Goal: Task Accomplishment & Management: Complete application form

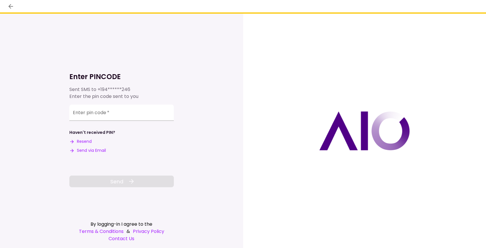
click at [93, 112] on div "Enter pin code   *" at bounding box center [121, 113] width 104 height 16
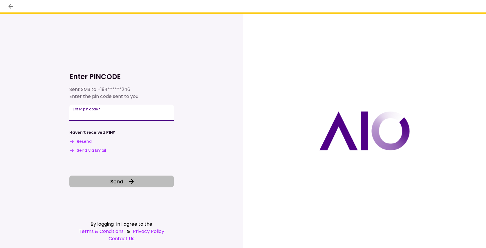
type input "******"
click at [107, 184] on button "Send" at bounding box center [121, 182] width 104 height 12
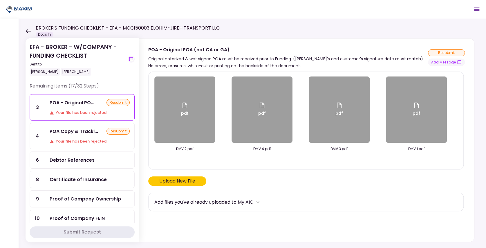
click at [30, 31] on icon at bounding box center [28, 31] width 5 height 4
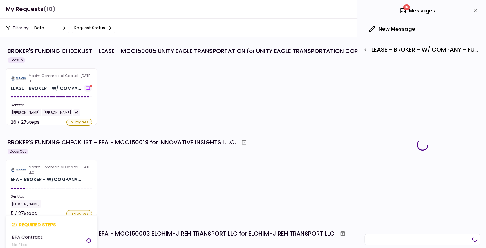
click at [51, 182] on div "EFA - BROKER - W/COMPANY..." at bounding box center [46, 179] width 70 height 7
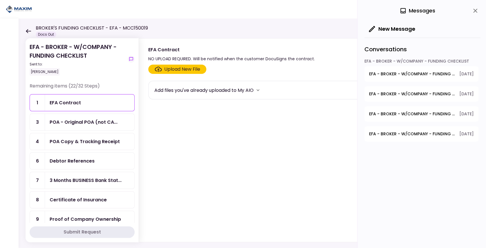
click at [442, 134] on span "EFA - BROKER - W/COMPANY - FUNDING CHECKLIST - Sales Tax Paid" at bounding box center [412, 134] width 86 height 6
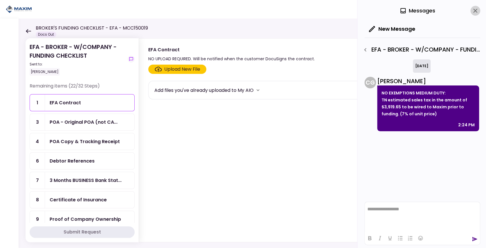
click at [476, 9] on icon "close" at bounding box center [475, 11] width 4 height 4
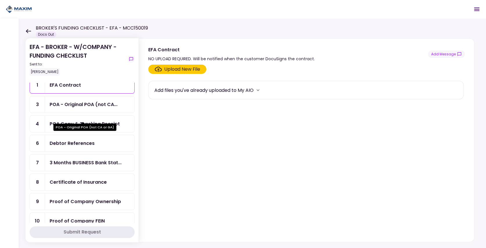
scroll to position [19, 0]
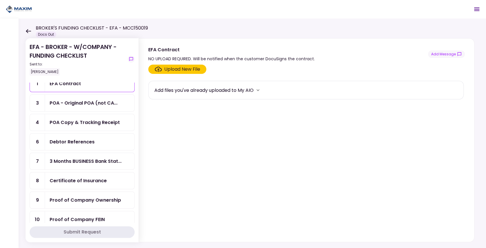
click at [66, 124] on div "POA Copy & Tracking Receipt" at bounding box center [89, 122] width 89 height 17
click at [456, 53] on button "Add Message" at bounding box center [446, 54] width 37 height 8
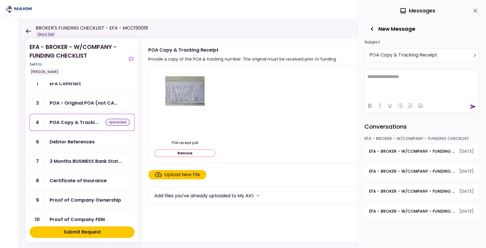
click at [82, 177] on div "Certificate of Insurance" at bounding box center [78, 180] width 57 height 7
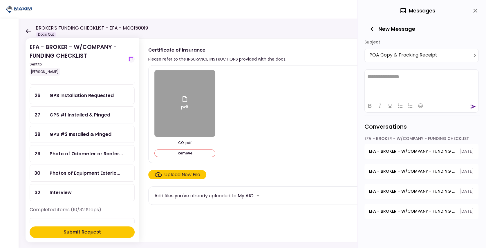
scroll to position [329, 0]
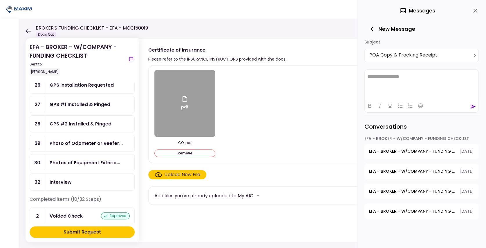
click at [473, 12] on icon "close" at bounding box center [475, 11] width 4 height 4
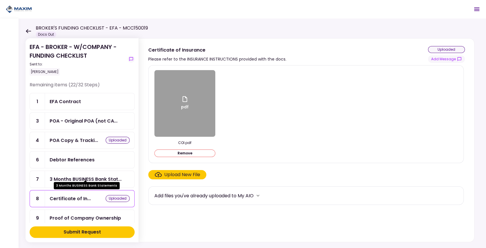
scroll to position [0, 0]
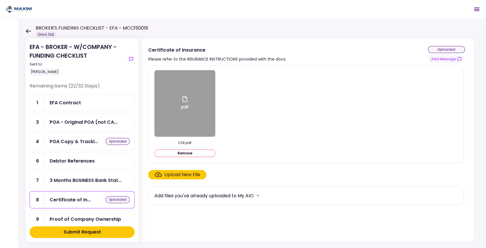
click at [69, 229] on div "Submit Request" at bounding box center [82, 232] width 37 height 7
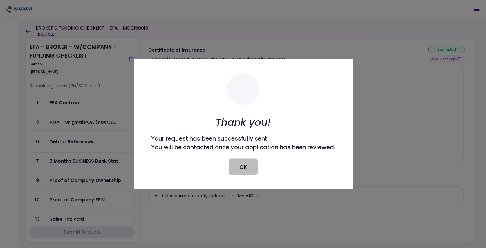
click at [239, 166] on button "OK" at bounding box center [243, 167] width 29 height 16
